Goal: Complete application form

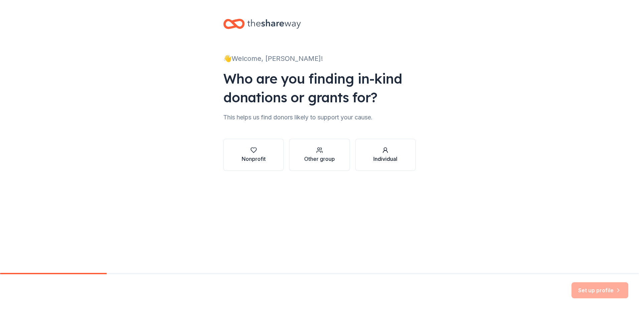
click at [386, 155] on div "Individual" at bounding box center [386, 155] width 24 height 16
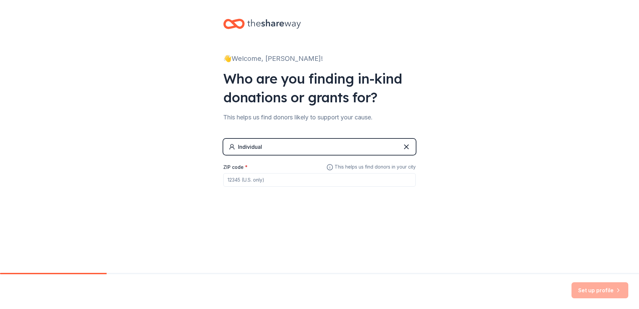
click at [411, 147] on div "Individual" at bounding box center [319, 147] width 193 height 16
click at [410, 147] on icon at bounding box center [407, 147] width 8 height 8
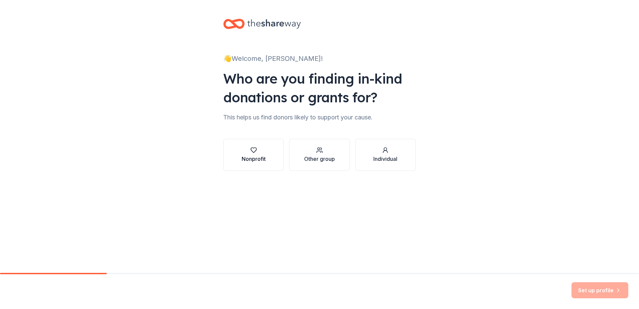
click at [279, 155] on button "Nonprofit" at bounding box center [253, 155] width 61 height 32
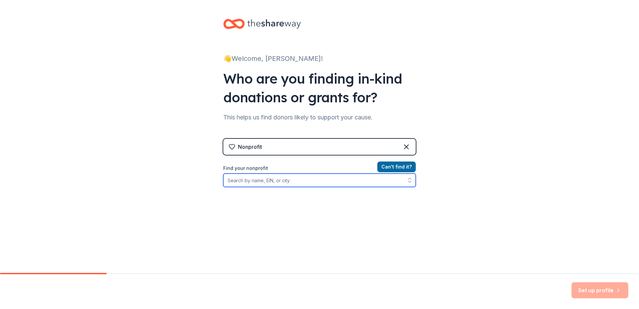
click at [348, 180] on input "Find your nonprofit" at bounding box center [319, 180] width 193 height 13
click at [410, 145] on div "Nonprofit" at bounding box center [319, 147] width 193 height 16
click at [409, 147] on div "Nonprofit" at bounding box center [319, 147] width 193 height 16
click at [406, 150] on icon at bounding box center [407, 147] width 8 height 8
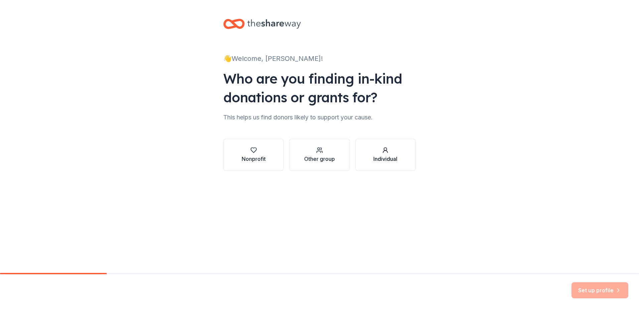
click at [380, 158] on div "Individual" at bounding box center [386, 159] width 24 height 8
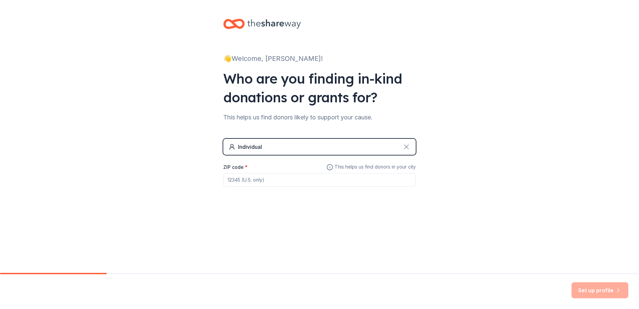
click at [406, 149] on icon at bounding box center [407, 147] width 8 height 8
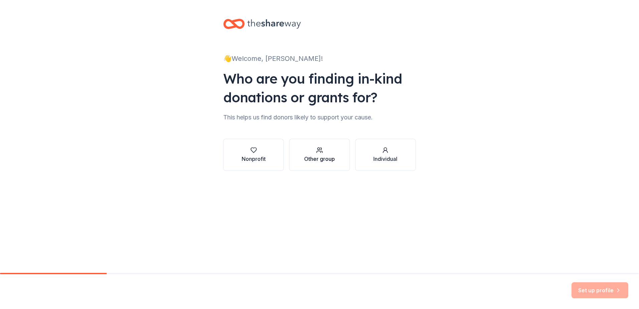
click at [343, 154] on button "Other group" at bounding box center [319, 155] width 61 height 32
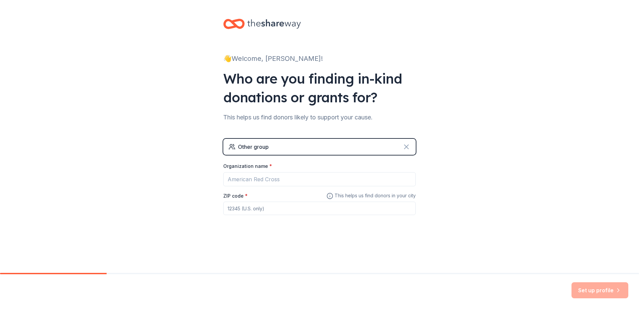
click at [408, 148] on icon at bounding box center [407, 147] width 8 height 8
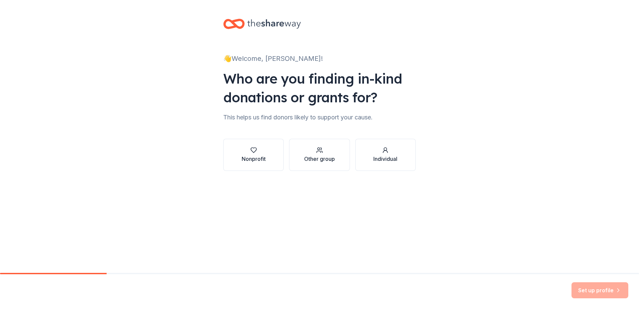
click at [387, 152] on icon "button" at bounding box center [385, 150] width 7 height 7
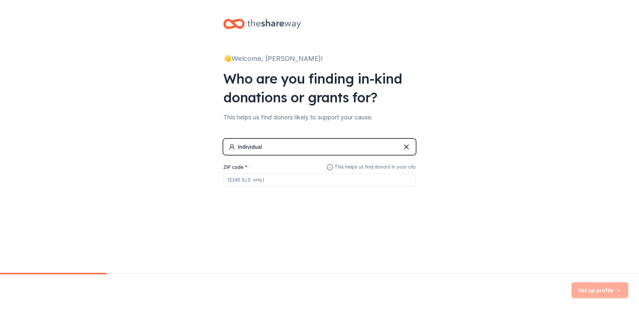
drag, startPoint x: 391, startPoint y: 177, endPoint x: 388, endPoint y: 173, distance: 5.0
click at [391, 177] on input "ZIP code *" at bounding box center [319, 179] width 193 height 13
type input "33461"
drag, startPoint x: 415, startPoint y: 140, endPoint x: 412, endPoint y: 145, distance: 5.4
click at [412, 145] on div "Individual" at bounding box center [319, 147] width 193 height 16
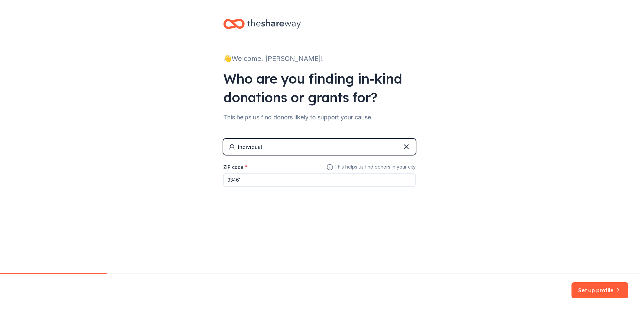
click at [411, 146] on div "Individual" at bounding box center [319, 147] width 193 height 16
click at [408, 143] on icon at bounding box center [407, 147] width 8 height 8
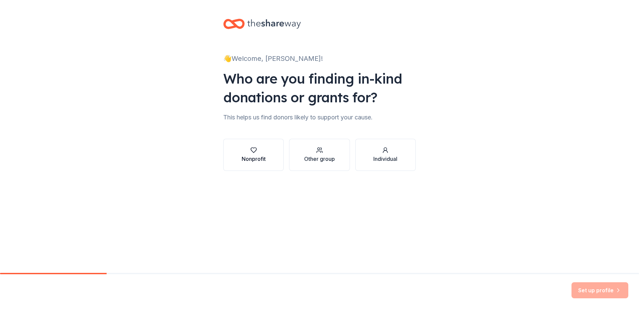
click at [234, 153] on button "Nonprofit" at bounding box center [253, 155] width 61 height 32
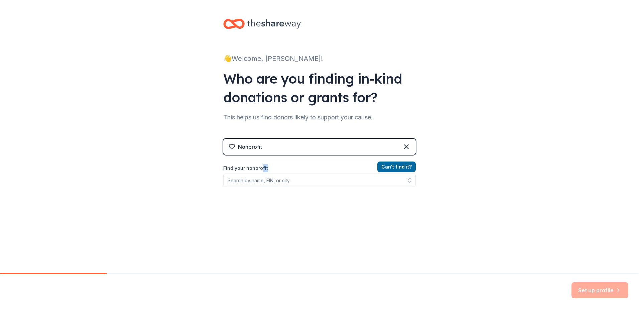
drag, startPoint x: 261, startPoint y: 174, endPoint x: 262, endPoint y: 178, distance: 4.8
click at [261, 175] on div "Find your nonprofit" at bounding box center [319, 175] width 193 height 23
click at [264, 184] on input "Find your nonprofit" at bounding box center [319, 180] width 193 height 13
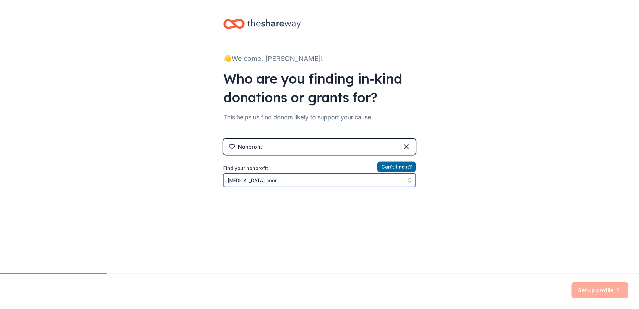
type input "farmworker coord"
drag, startPoint x: 273, startPoint y: 185, endPoint x: 204, endPoint y: 188, distance: 68.6
click at [204, 188] on div "👋 Welcome, Isabella! Who are you finding in-kind donations or grants for? This …" at bounding box center [319, 143] width 639 height 286
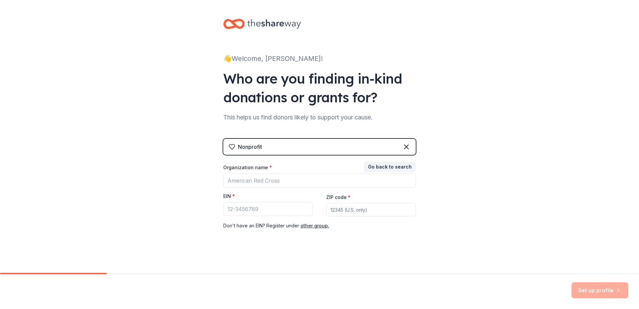
drag, startPoint x: 264, startPoint y: 224, endPoint x: 263, endPoint y: 218, distance: 6.2
click at [264, 224] on div "Don ' t have an EIN? Register under other group." at bounding box center [319, 226] width 193 height 8
click at [238, 205] on input "EIN *" at bounding box center [268, 209] width 90 height 14
paste input "59-1830267"
type input "59-1830267"
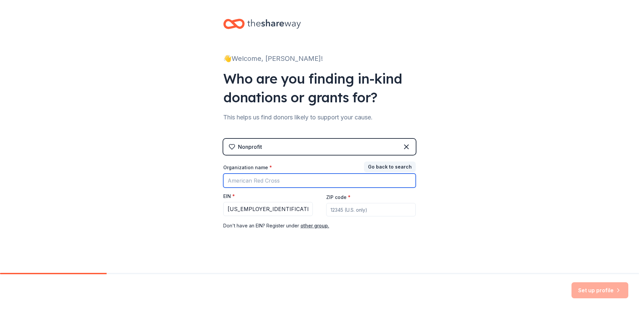
click at [290, 181] on input "Organization name *" at bounding box center [319, 181] width 193 height 14
click at [451, 217] on div "👋 Welcome, Isabella! Who are you finding in-kind donations or grants for? This …" at bounding box center [319, 137] width 639 height 275
click at [340, 180] on input "Organization name *" at bounding box center [319, 181] width 193 height 14
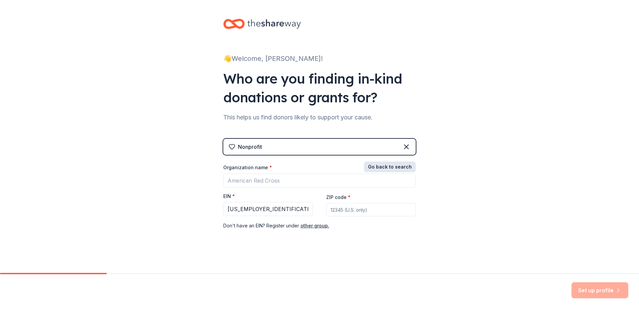
click at [391, 169] on button "Go back to search" at bounding box center [390, 167] width 52 height 11
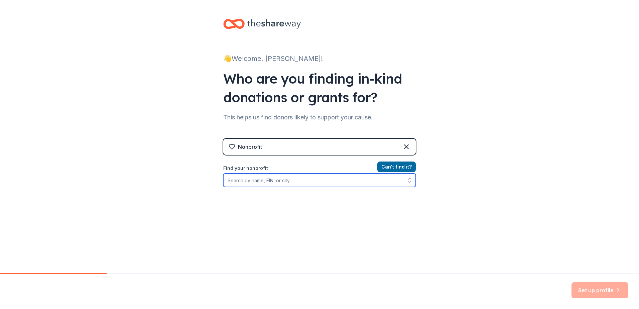
click at [282, 185] on input "Find your nonprofit" at bounding box center [319, 180] width 193 height 13
paste input "59-1830267"
type input "59-1830267"
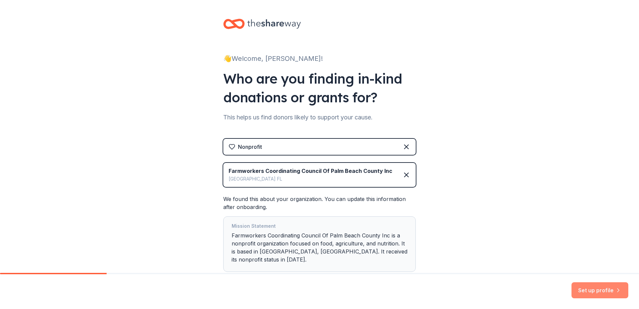
drag, startPoint x: 618, startPoint y: 279, endPoint x: 616, endPoint y: 284, distance: 5.4
click at [618, 279] on div "Set up profile" at bounding box center [319, 291] width 639 height 35
click at [616, 285] on button "Set up profile" at bounding box center [600, 290] width 57 height 16
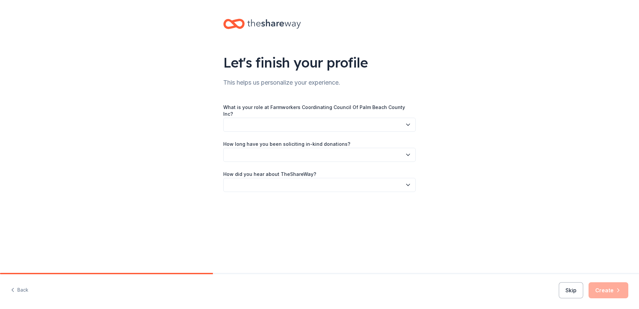
click at [383, 121] on button "button" at bounding box center [319, 125] width 193 height 14
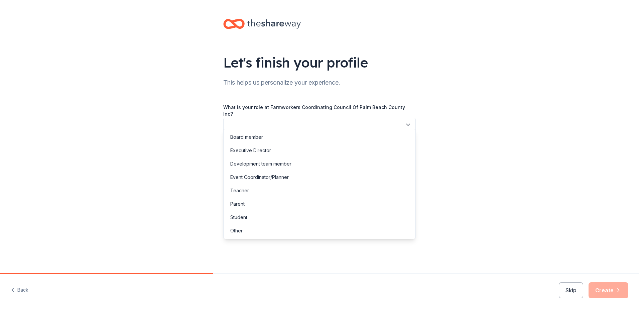
click at [383, 121] on button "button" at bounding box center [319, 125] width 193 height 14
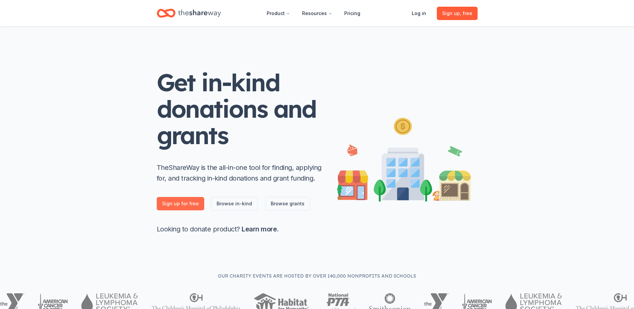
drag, startPoint x: 180, startPoint y: 200, endPoint x: 185, endPoint y: 198, distance: 5.5
click at [180, 200] on link "Sign up for free" at bounding box center [180, 203] width 47 height 13
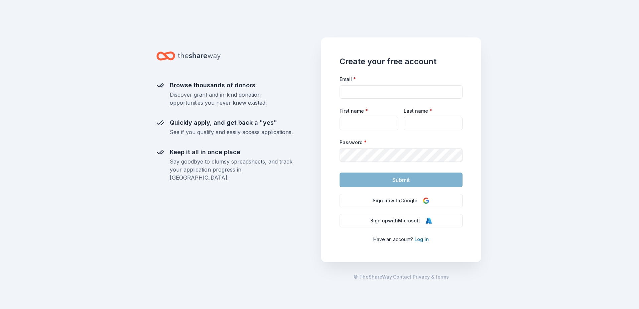
click at [401, 208] on div "Create your free account Email * First name * Last name * Password * Submit Sig…" at bounding box center [401, 149] width 161 height 225
click at [401, 203] on button "Sign up with Google" at bounding box center [401, 200] width 123 height 13
